Goal: Task Accomplishment & Management: Use online tool/utility

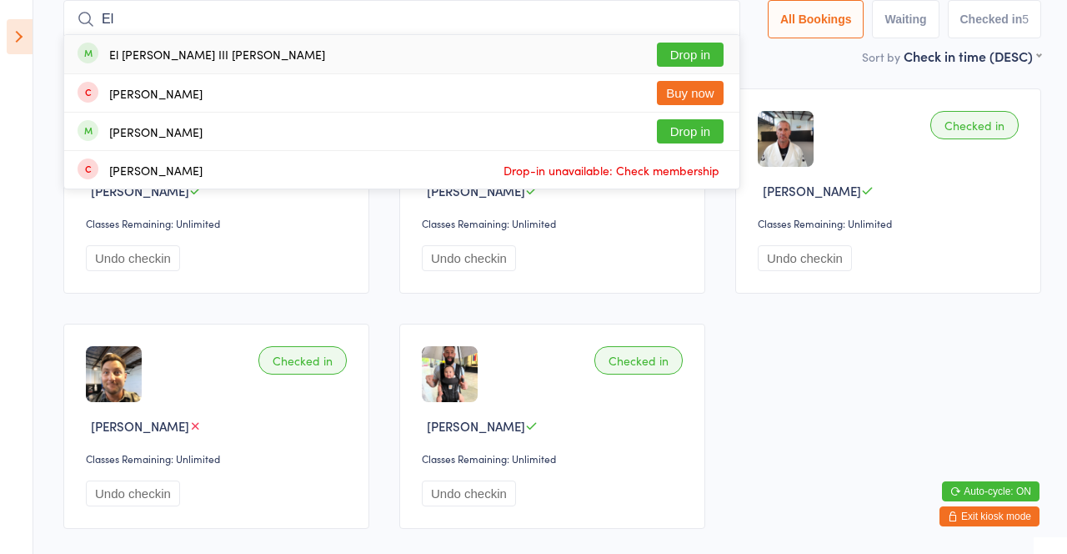
type input "El"
click at [704, 48] on button "Drop in" at bounding box center [690, 55] width 67 height 24
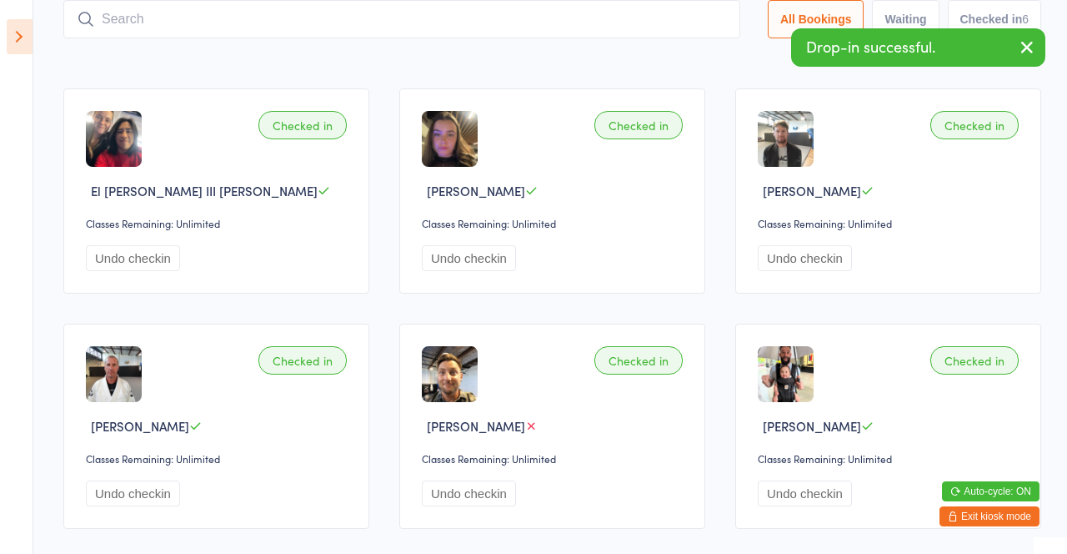
click at [624, 54] on div "Sort by Check in time (DESC) First name (ASC) First name (DESC) Last name (ASC)…" at bounding box center [552, 56] width 978 height 18
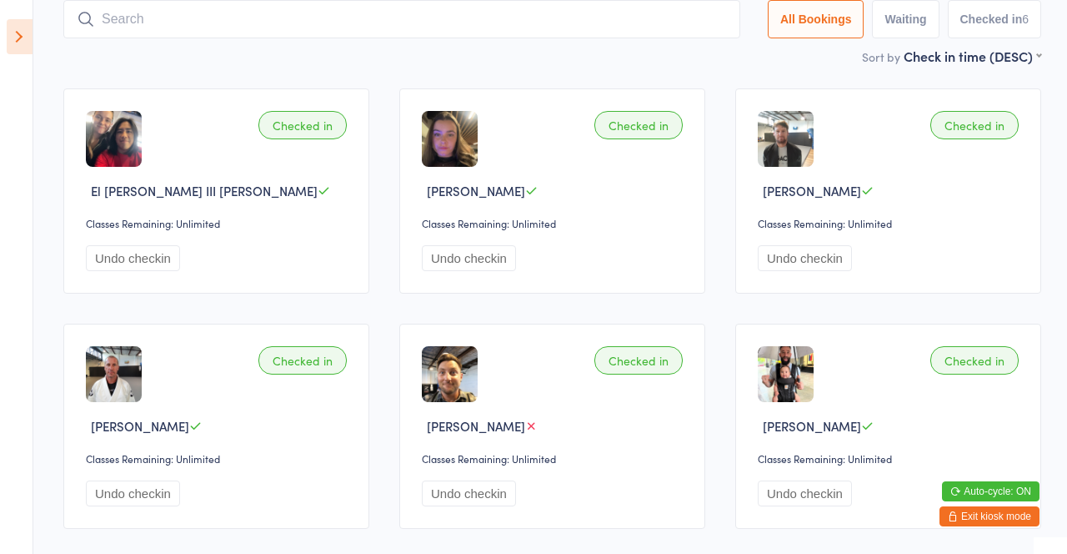
click at [257, 20] on input "search" at bounding box center [401, 19] width 677 height 38
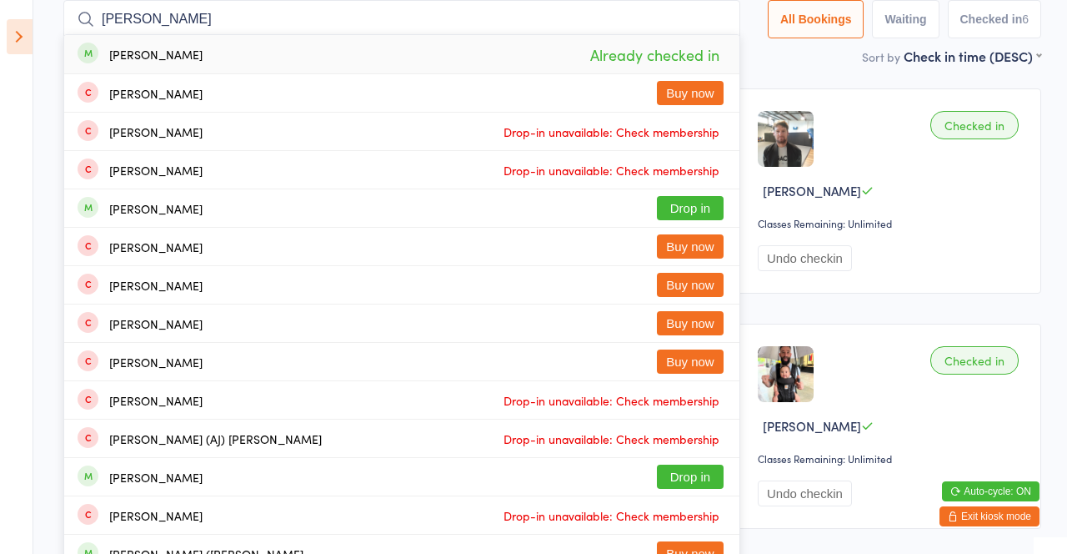
type input "[PERSON_NAME]"
click at [714, 202] on button "Drop in" at bounding box center [690, 208] width 67 height 24
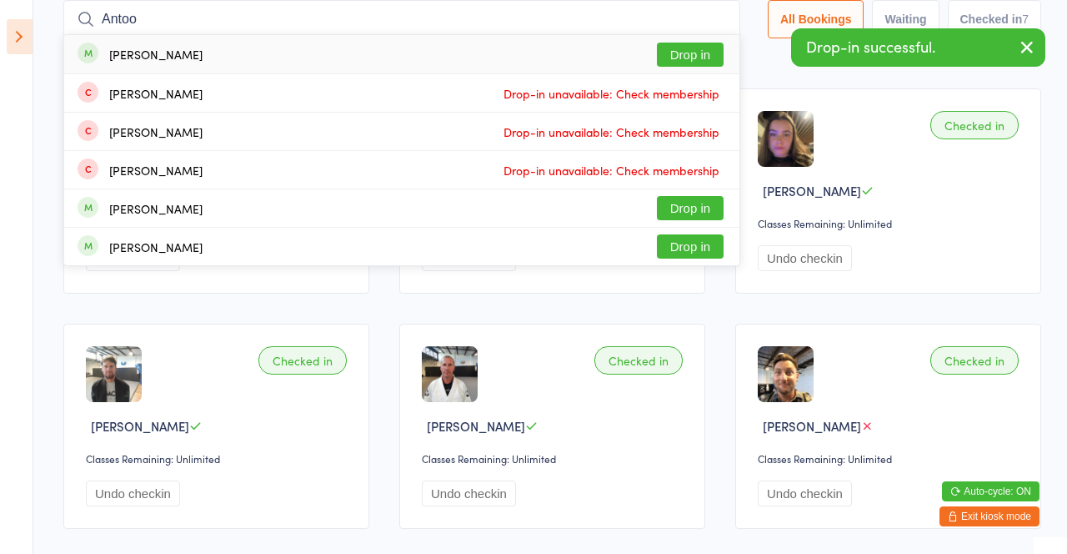
type input "Antoo"
click at [704, 52] on button "Drop in" at bounding box center [690, 55] width 67 height 24
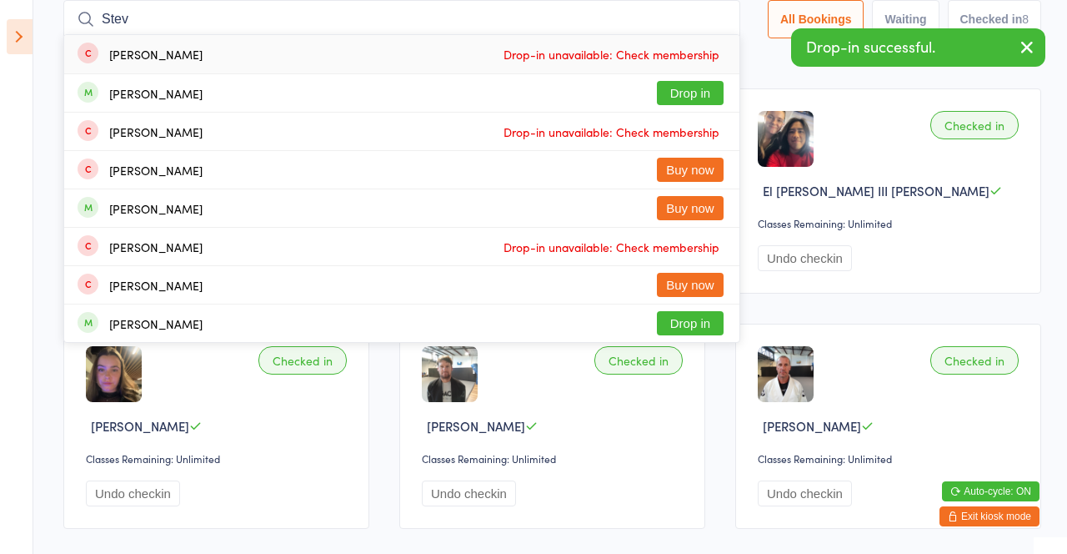
type input "Stev"
click at [693, 89] on button "Drop in" at bounding box center [690, 93] width 67 height 24
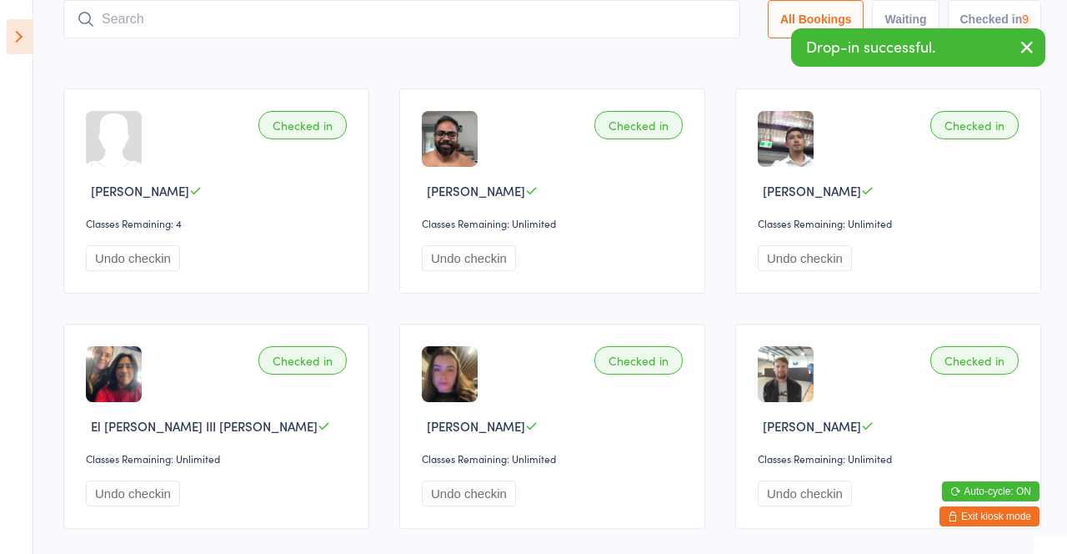
click at [684, 57] on div "Sort by Check in time (DESC) First name (ASC) First name (DESC) Last name (ASC)…" at bounding box center [552, 56] width 978 height 18
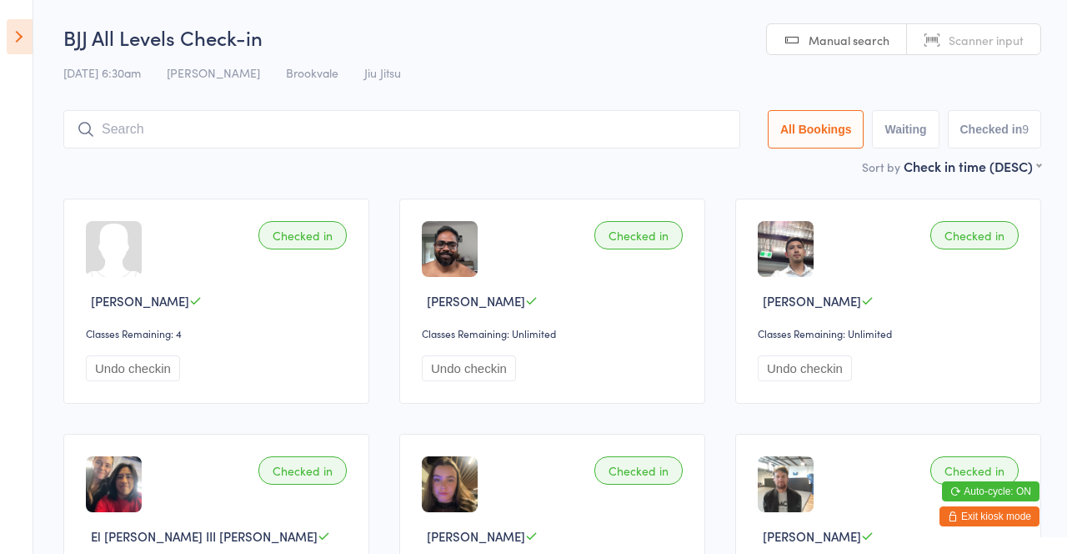
click at [423, 123] on input "search" at bounding box center [401, 129] width 677 height 38
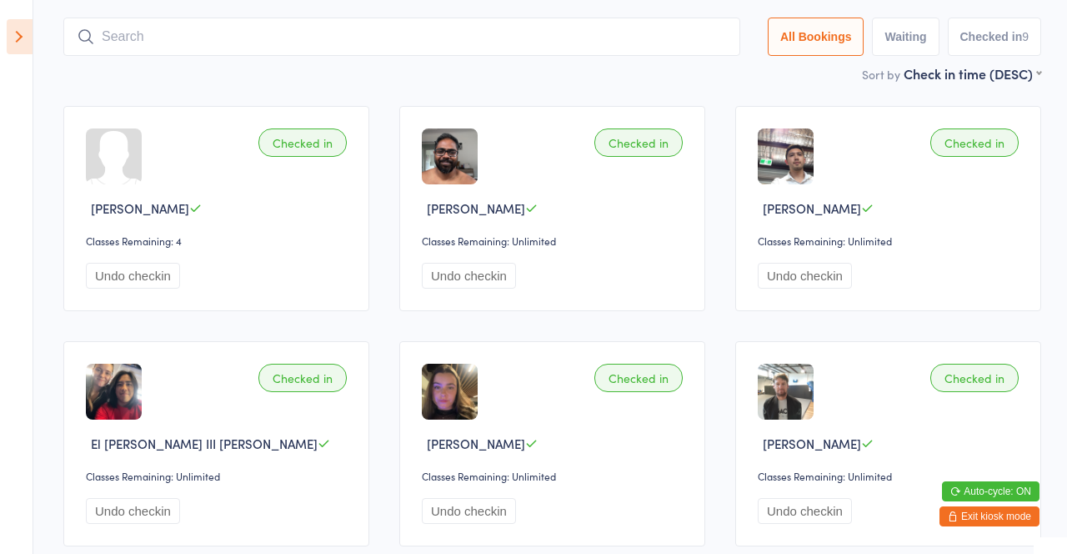
scroll to position [110, 0]
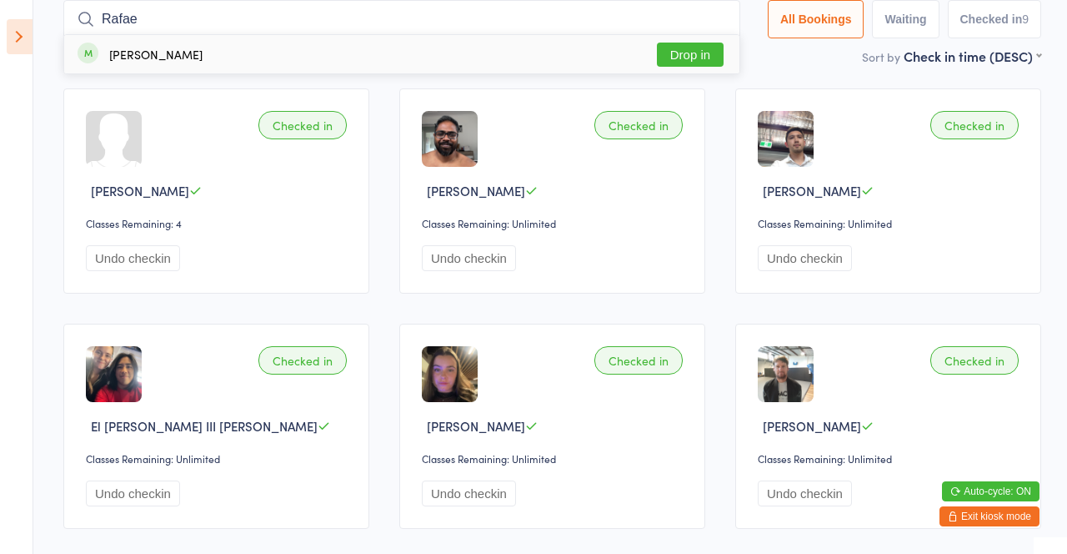
type input "Rafae"
click at [689, 47] on button "Drop in" at bounding box center [690, 55] width 67 height 24
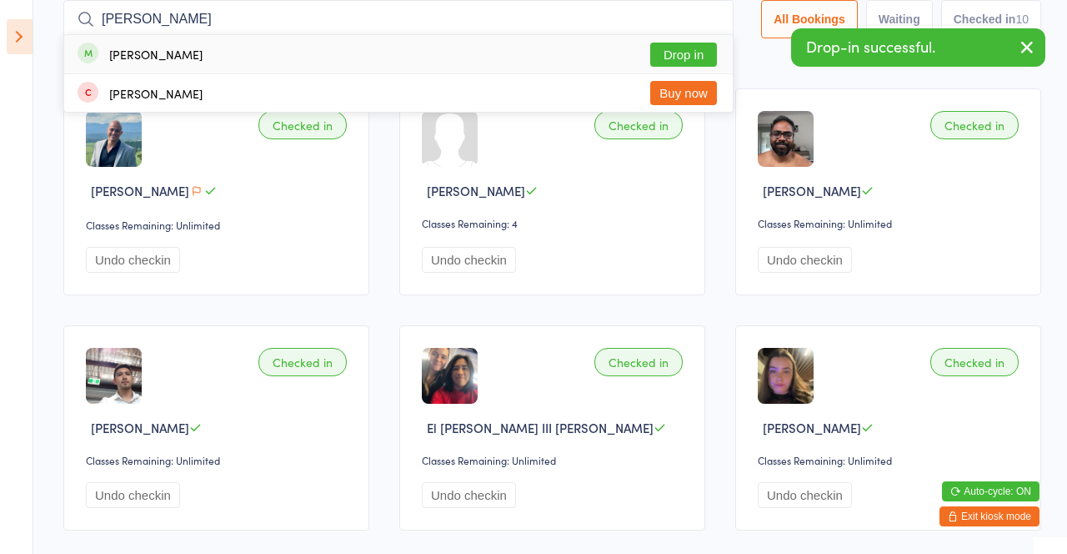
type input "[PERSON_NAME]"
click at [698, 50] on button "Drop in" at bounding box center [683, 55] width 67 height 24
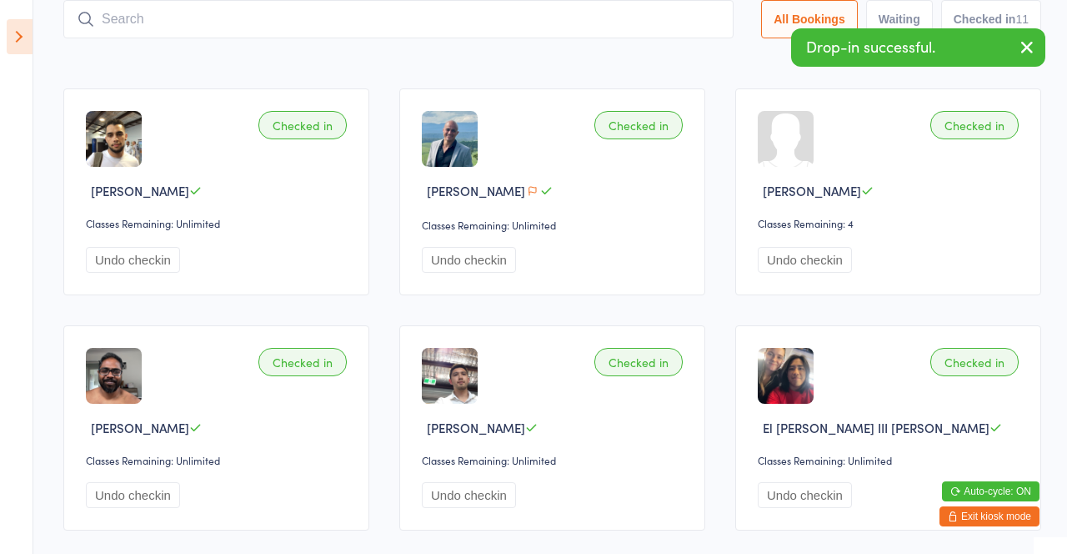
click at [263, 67] on main "BJJ All Levels Check-in [DATE] 6:30am [PERSON_NAME] Brookvale Jiu Jitsu Manual …" at bounding box center [552, 464] width 978 height 1102
